Goal: Task Accomplishment & Management: Manage account settings

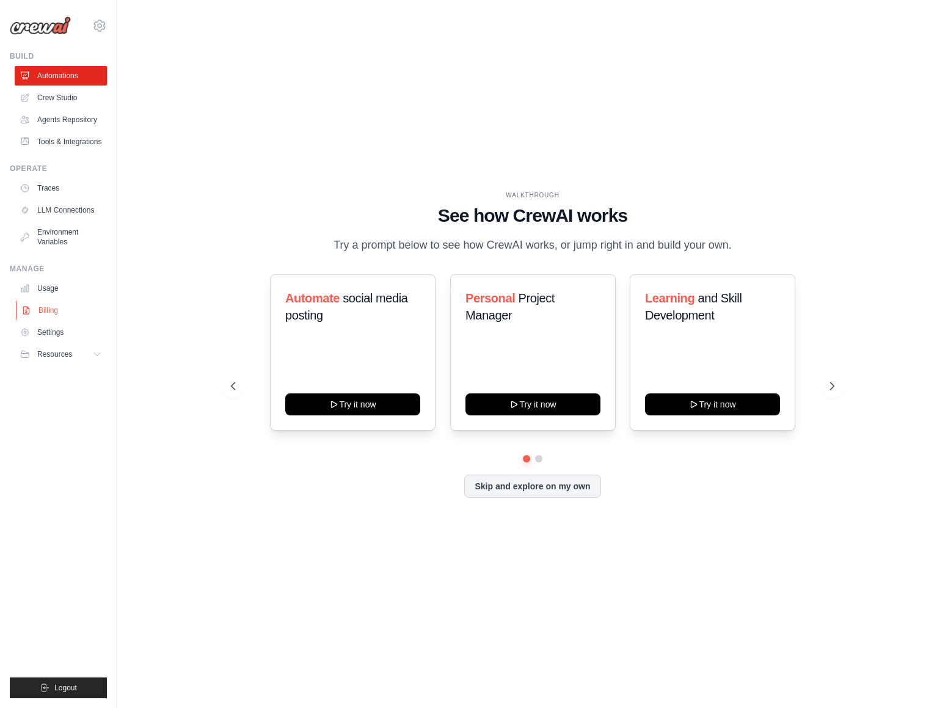
click at [42, 308] on link "Billing" at bounding box center [62, 310] width 92 height 20
